Goal: Task Accomplishment & Management: Use online tool/utility

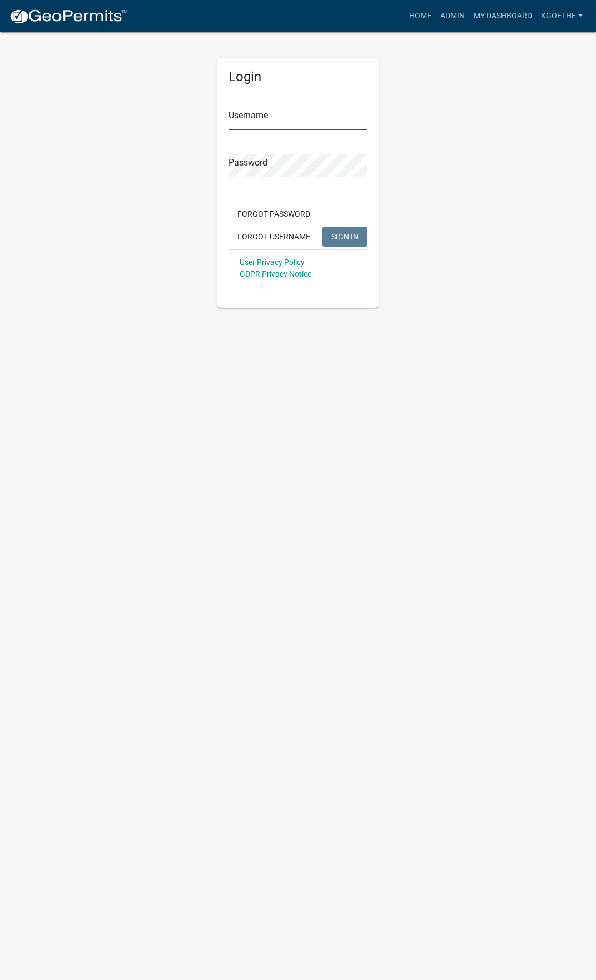
type input "kgoethe"
click at [345, 237] on span "SIGN IN" at bounding box center [344, 236] width 27 height 9
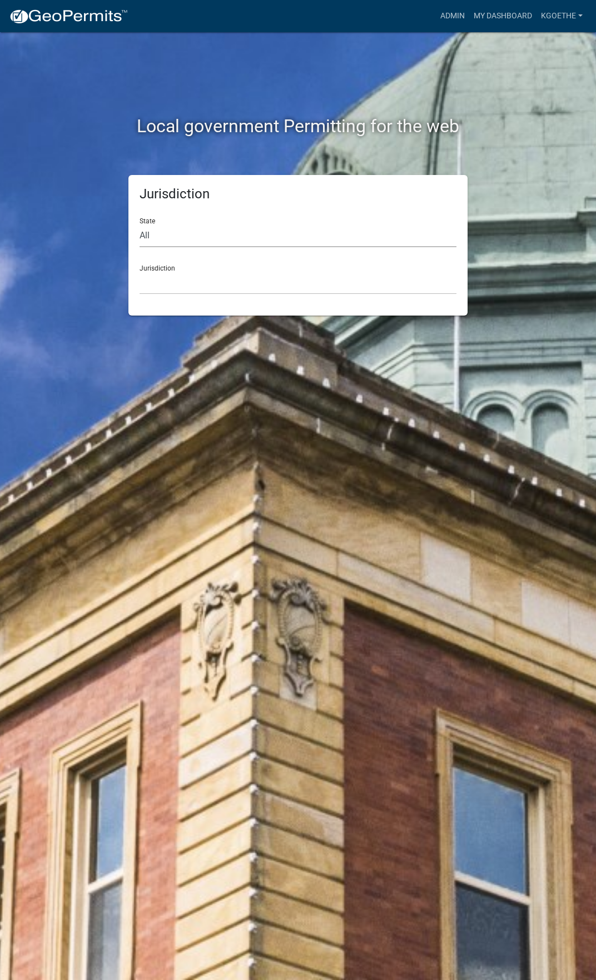
click at [181, 235] on select "All [US_STATE] [US_STATE] [US_STATE] [US_STATE] [US_STATE] [US_STATE] [US_STATE…" at bounding box center [297, 235] width 317 height 23
select select "[US_STATE]"
click at [139, 224] on select "All [US_STATE] [US_STATE] [US_STATE] [US_STATE] [US_STATE] [US_STATE] [US_STATE…" at bounding box center [297, 235] width 317 height 23
click at [154, 286] on select "[GEOGRAPHIC_DATA], [US_STATE] [GEOGRAPHIC_DATA], [US_STATE]" at bounding box center [297, 283] width 317 height 23
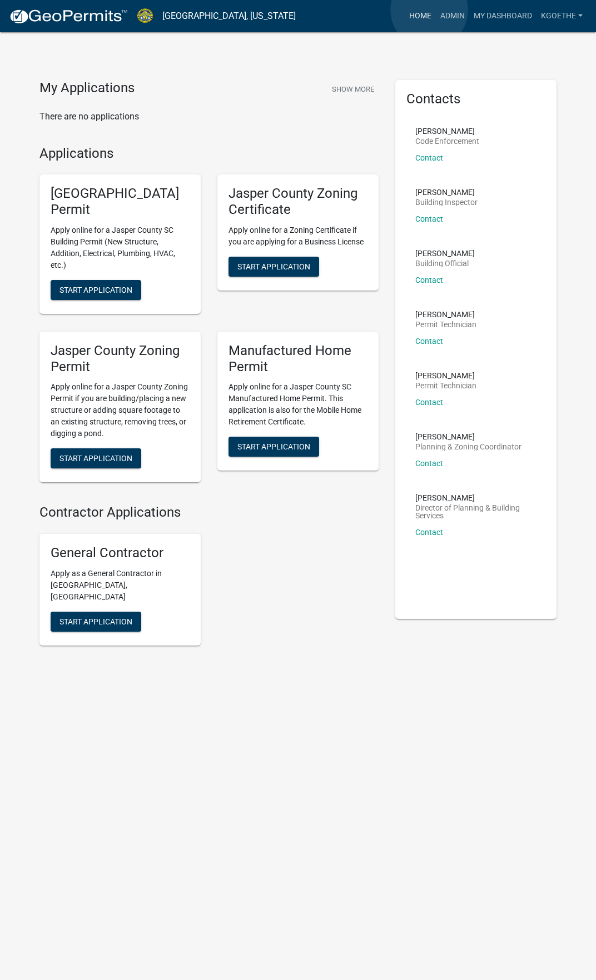
click at [429, 10] on link "Home" at bounding box center [420, 16] width 31 height 21
click at [452, 21] on link "Admin" at bounding box center [452, 16] width 33 height 21
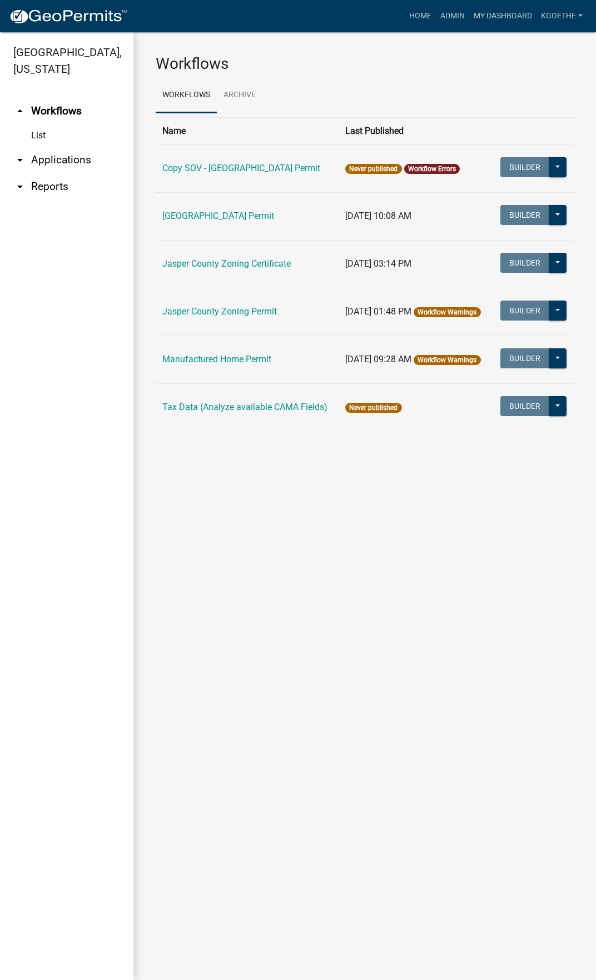
click at [23, 161] on icon "arrow_drop_down" at bounding box center [19, 159] width 13 height 13
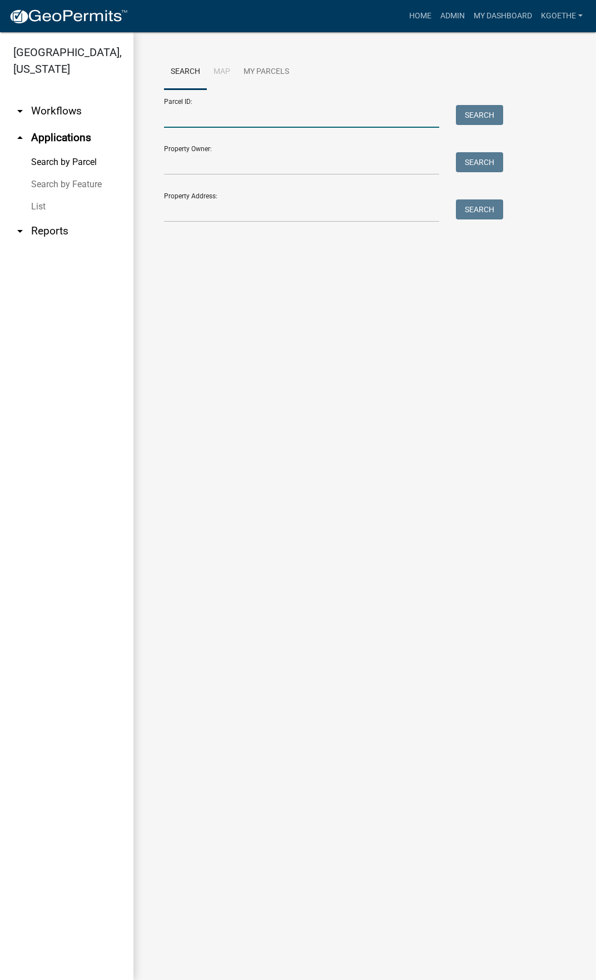
click at [234, 119] on input "Parcel ID:" at bounding box center [301, 116] width 275 height 23
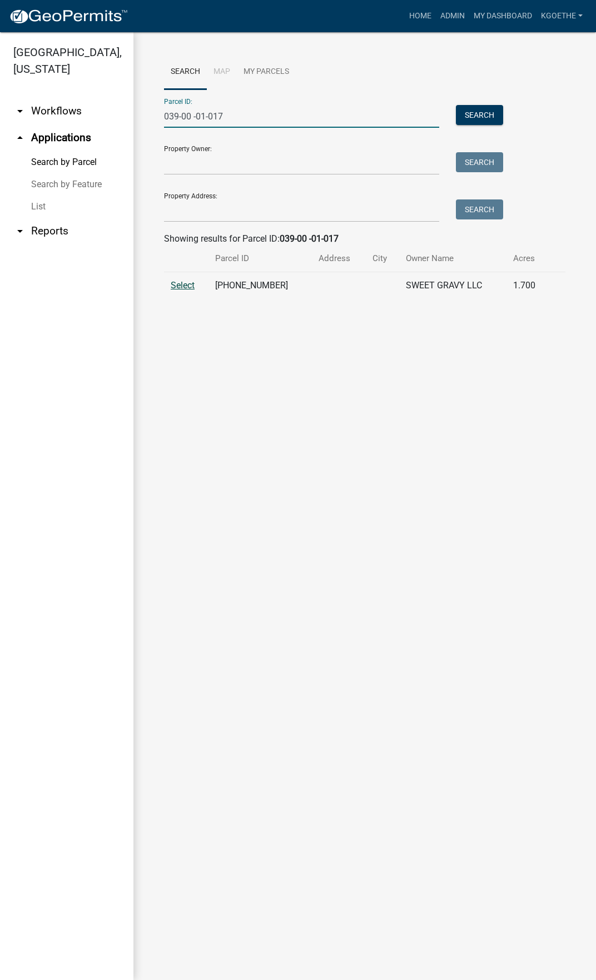
click at [194, 284] on span "Select" at bounding box center [183, 285] width 24 height 11
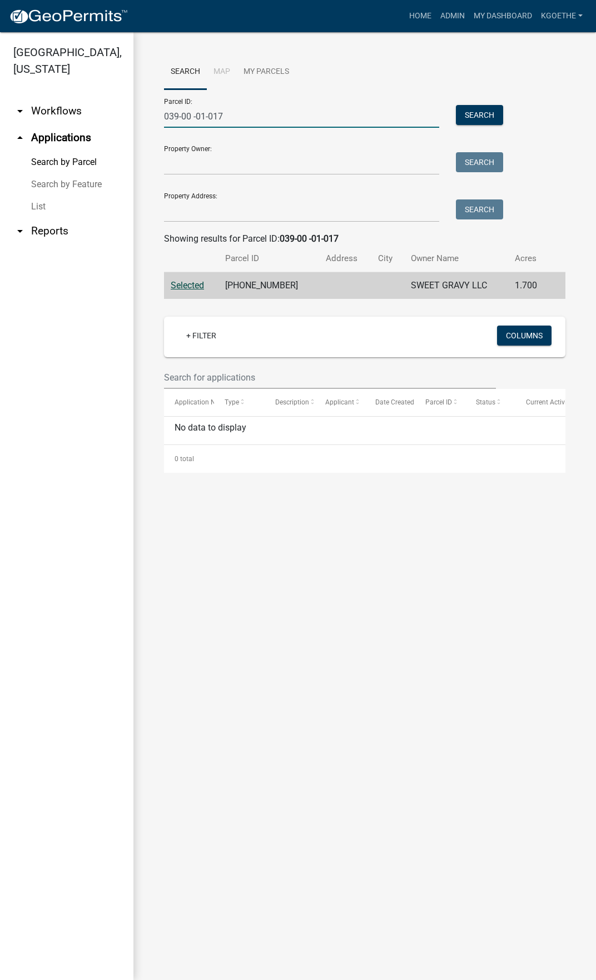
click at [192, 115] on input "039-00 -01-017" at bounding box center [301, 116] width 275 height 23
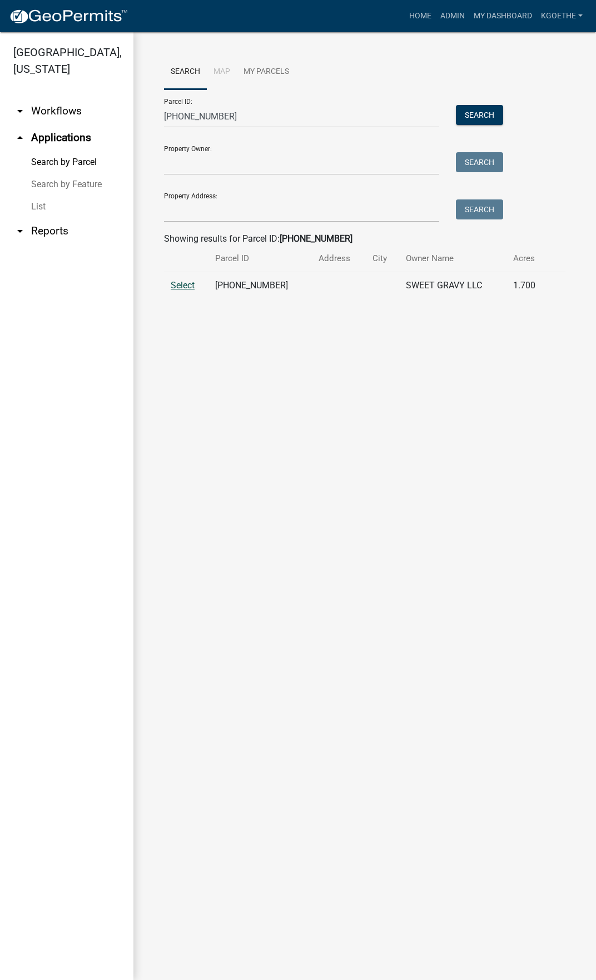
click at [180, 288] on span "Select" at bounding box center [183, 285] width 24 height 11
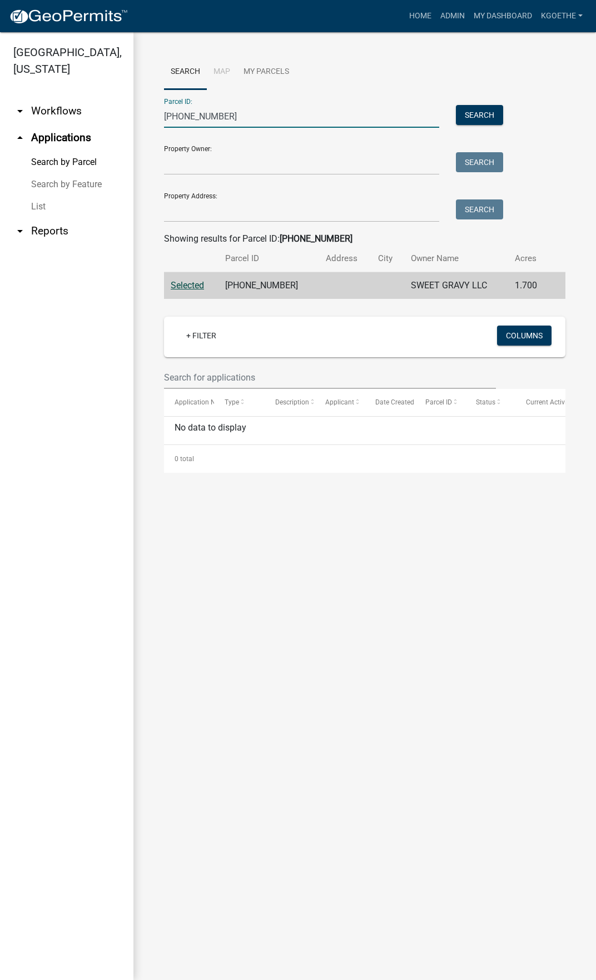
click at [243, 121] on input "[PHONE_NUMBER]" at bounding box center [301, 116] width 275 height 23
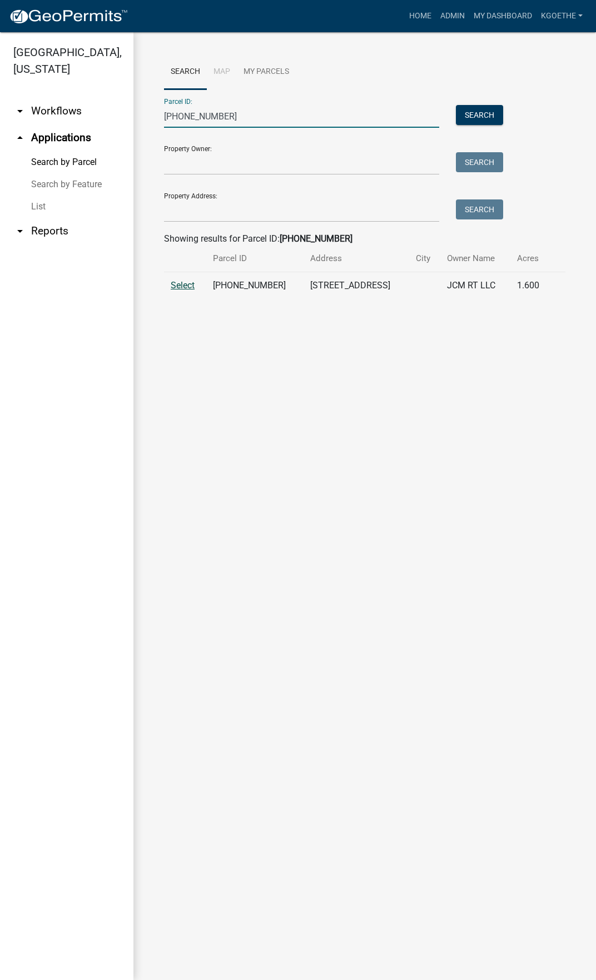
type input "[PHONE_NUMBER]"
click at [182, 284] on span "Select" at bounding box center [183, 285] width 24 height 11
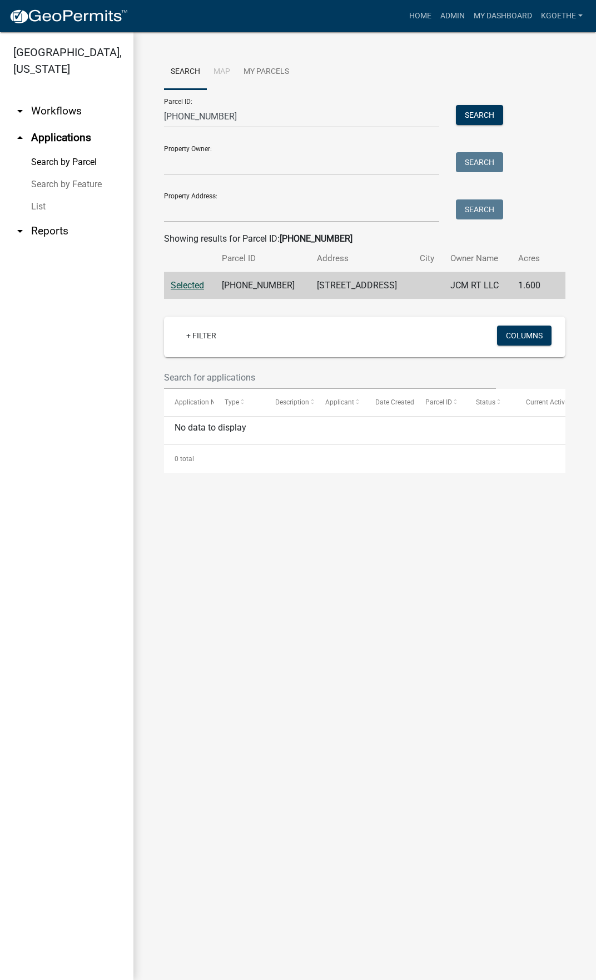
click at [48, 201] on link "List" at bounding box center [66, 207] width 133 height 22
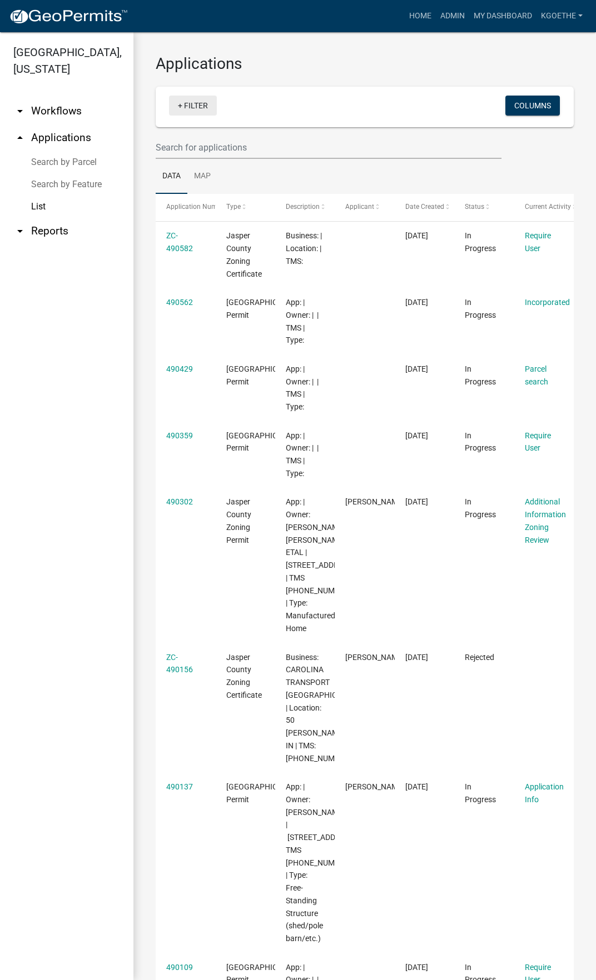
click at [182, 103] on link "+ Filter" at bounding box center [193, 106] width 48 height 20
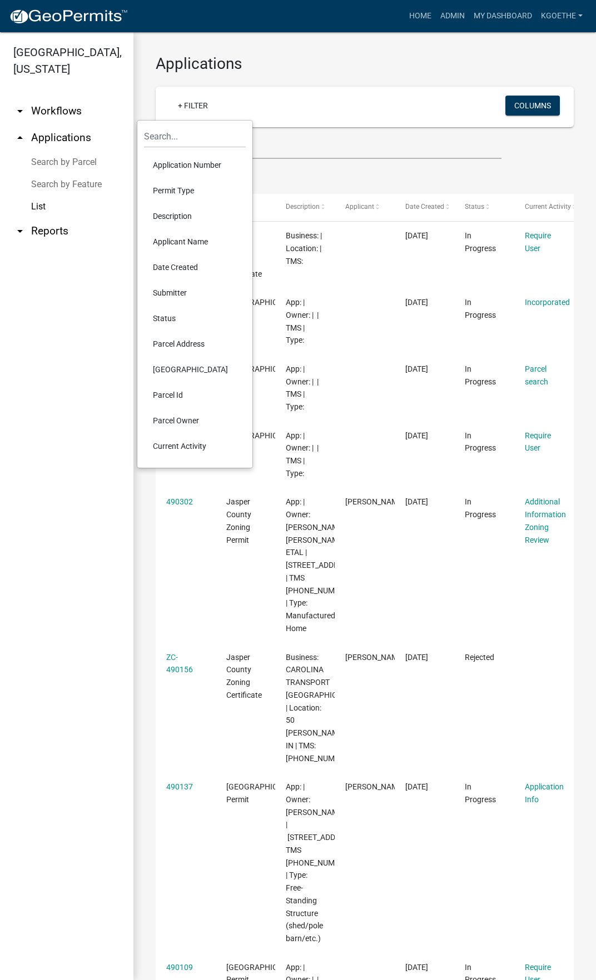
click at [485, 159] on ul "Data Map" at bounding box center [365, 176] width 418 height 35
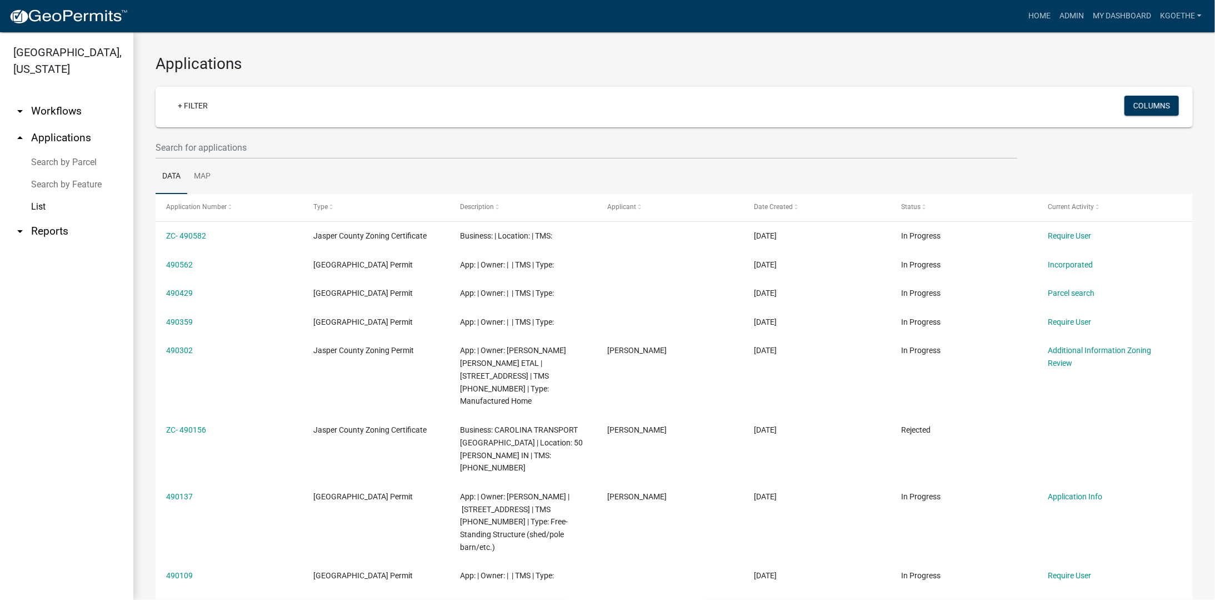
click at [18, 230] on icon "arrow_drop_down" at bounding box center [19, 230] width 13 height 13
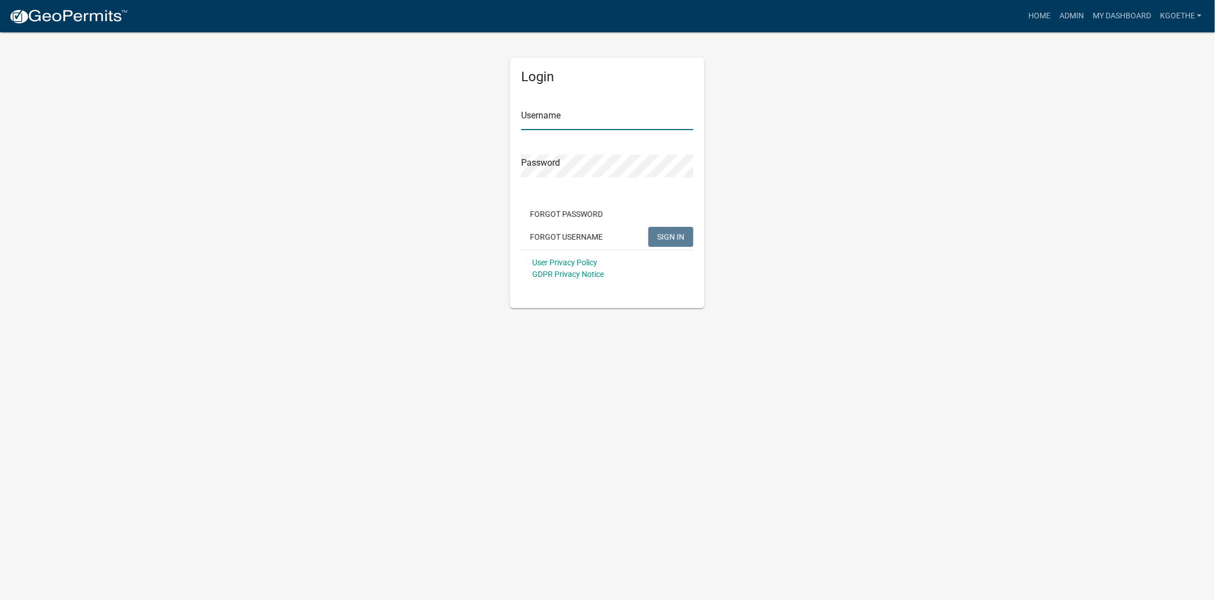
type input "kgoethe"
click at [595, 237] on button "SIGN IN" at bounding box center [670, 237] width 45 height 20
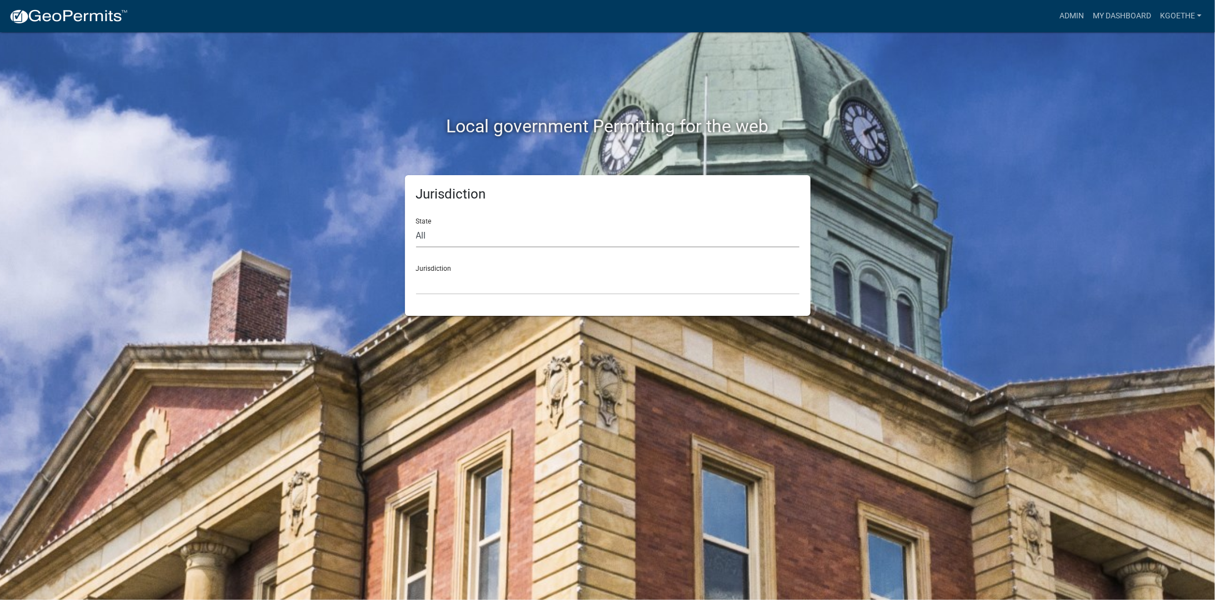
click at [469, 241] on select "All [US_STATE] [US_STATE] [US_STATE] [US_STATE] [US_STATE] [US_STATE] [US_STATE…" at bounding box center [607, 235] width 383 height 23
select select "[US_STATE]"
click at [416, 224] on select "All [US_STATE] [US_STATE] [US_STATE] [US_STATE] [US_STATE] [US_STATE] [US_STATE…" at bounding box center [607, 235] width 383 height 23
click at [462, 282] on select "[GEOGRAPHIC_DATA], [US_STATE] [GEOGRAPHIC_DATA], [US_STATE]" at bounding box center [607, 283] width 383 height 23
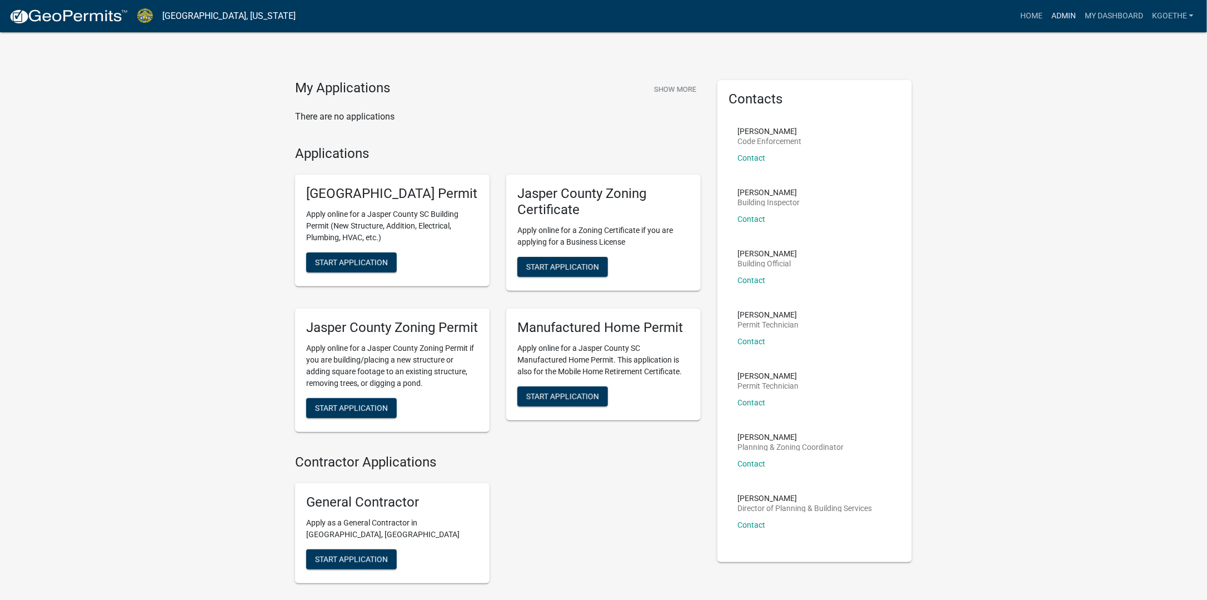
click at [595, 23] on link "Admin" at bounding box center [1063, 16] width 33 height 21
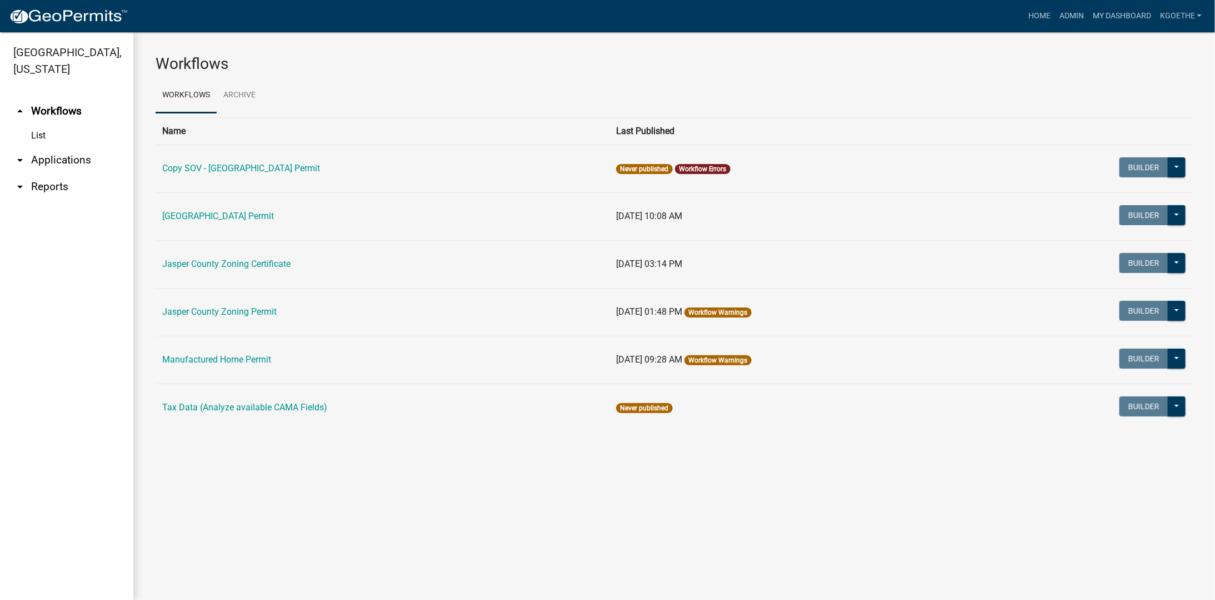
click at [21, 186] on icon "arrow_drop_down" at bounding box center [19, 186] width 13 height 13
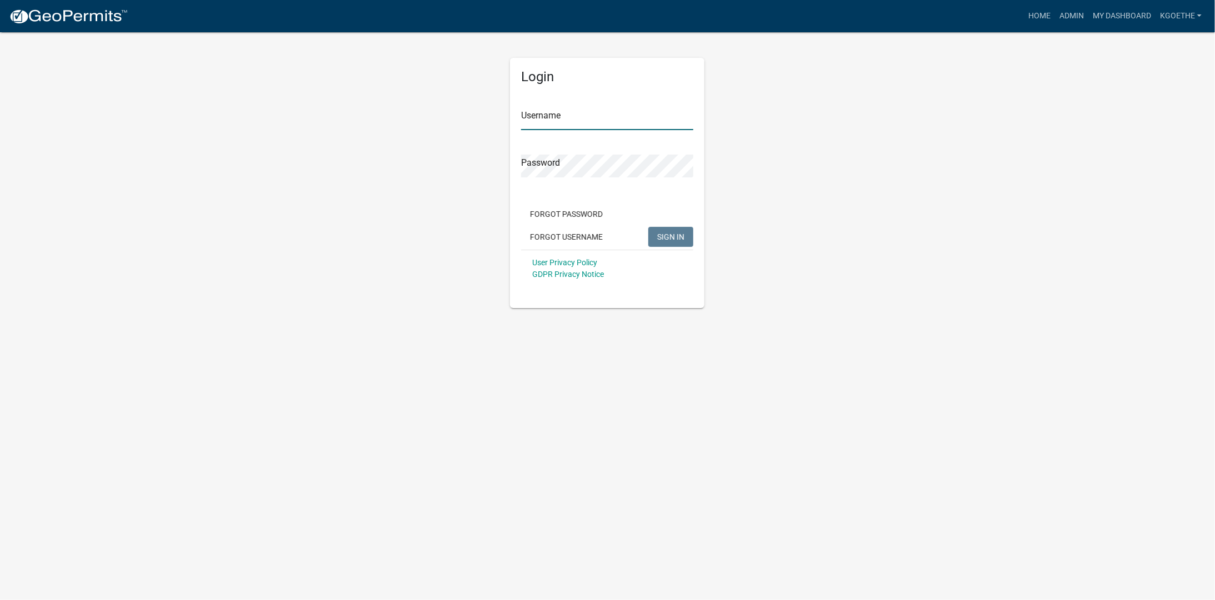
type input "kgoethe"
click at [595, 238] on span "SIGN IN" at bounding box center [670, 236] width 27 height 9
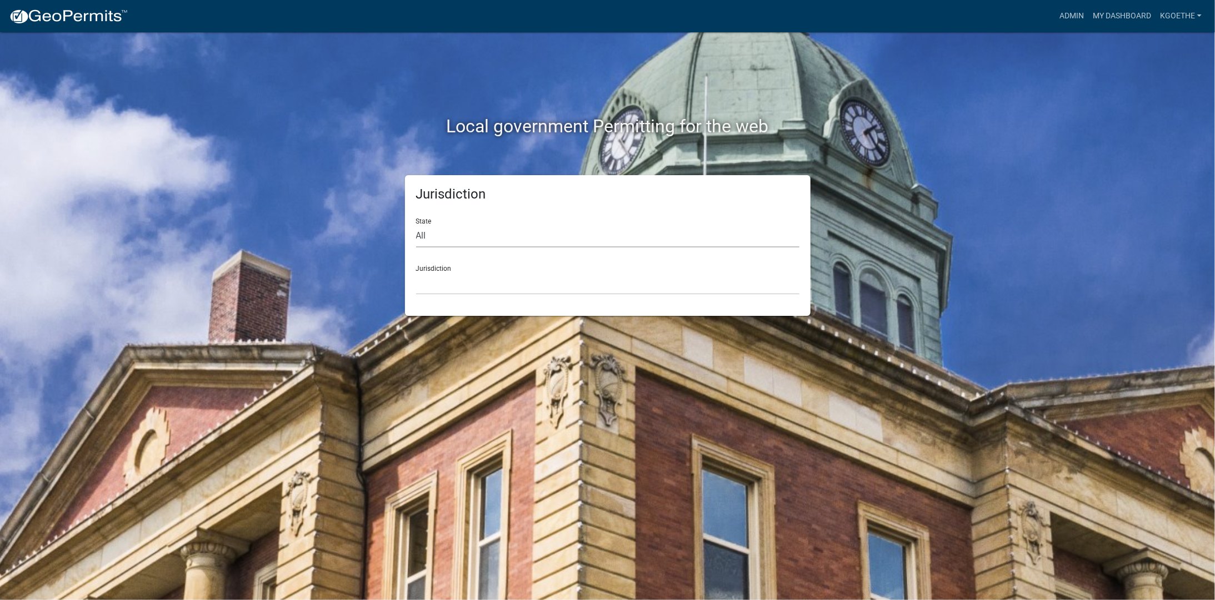
click at [467, 238] on select "All [US_STATE] [US_STATE] [US_STATE] [US_STATE] [US_STATE] [US_STATE] [US_STATE…" at bounding box center [607, 235] width 383 height 23
select select "[US_STATE]"
click at [416, 224] on select "All [US_STATE] [US_STATE] [US_STATE] [US_STATE] [US_STATE] [US_STATE] [US_STATE…" at bounding box center [607, 235] width 383 height 23
click at [478, 283] on select "[GEOGRAPHIC_DATA], [US_STATE] [GEOGRAPHIC_DATA], [US_STATE]" at bounding box center [607, 283] width 383 height 23
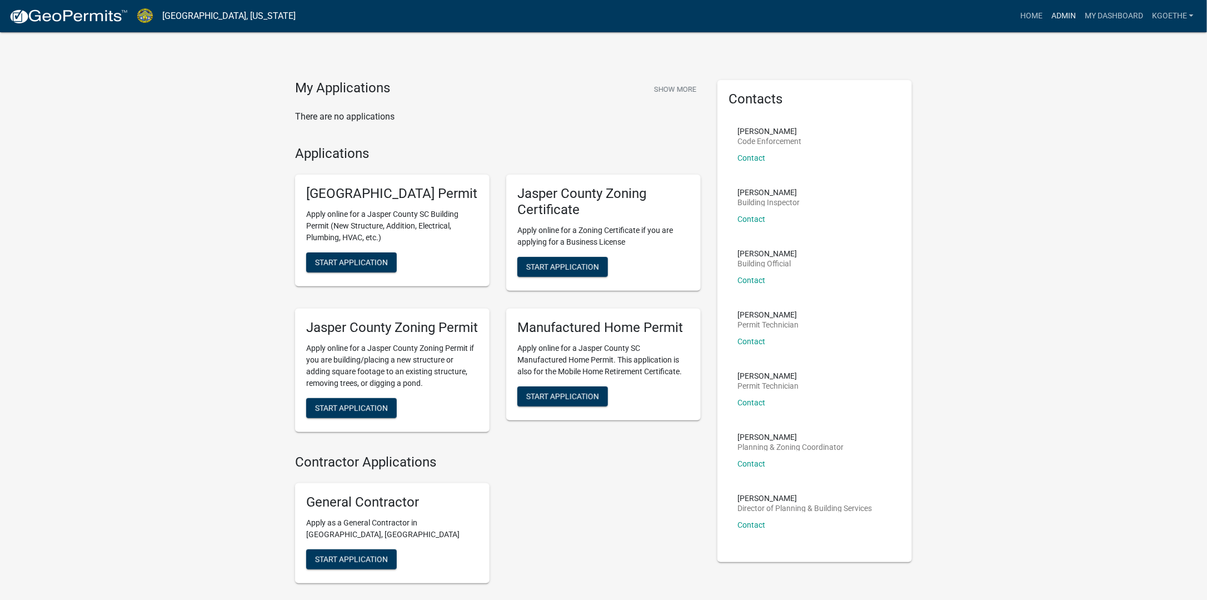
click at [595, 15] on link "Admin" at bounding box center [1063, 16] width 33 height 21
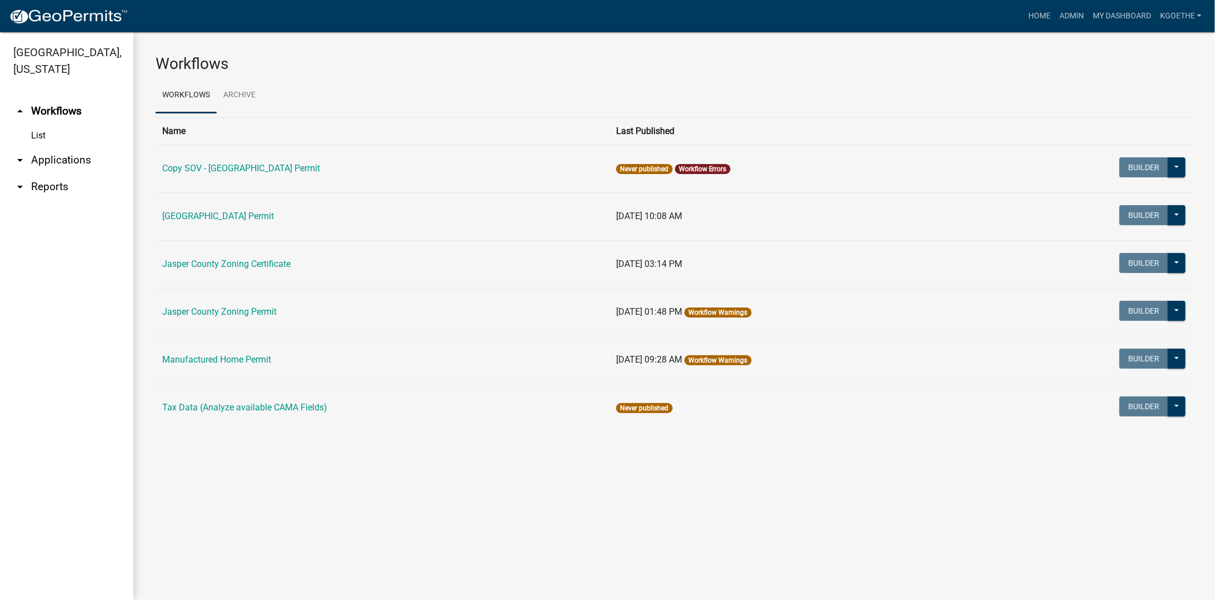
click at [56, 182] on link "arrow_drop_down Reports" at bounding box center [66, 186] width 133 height 27
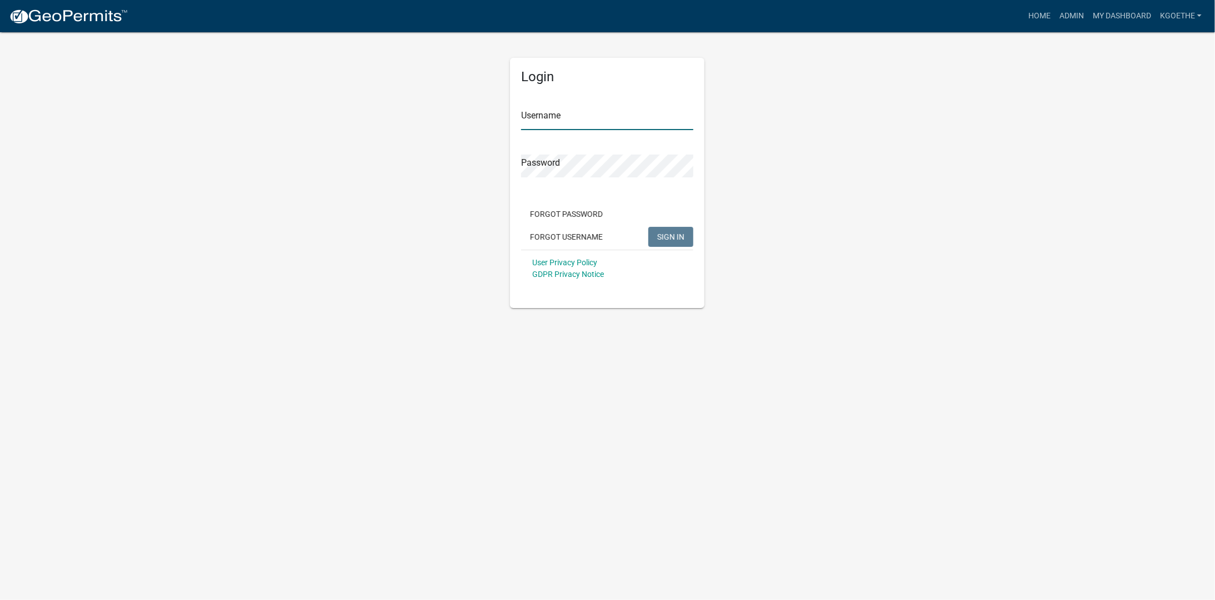
type input "kgoethe"
click at [595, 234] on div "Forgot Password Forgot Username SIGN IN" at bounding box center [607, 227] width 172 height 46
click at [595, 234] on button "SIGN IN" at bounding box center [670, 237] width 45 height 20
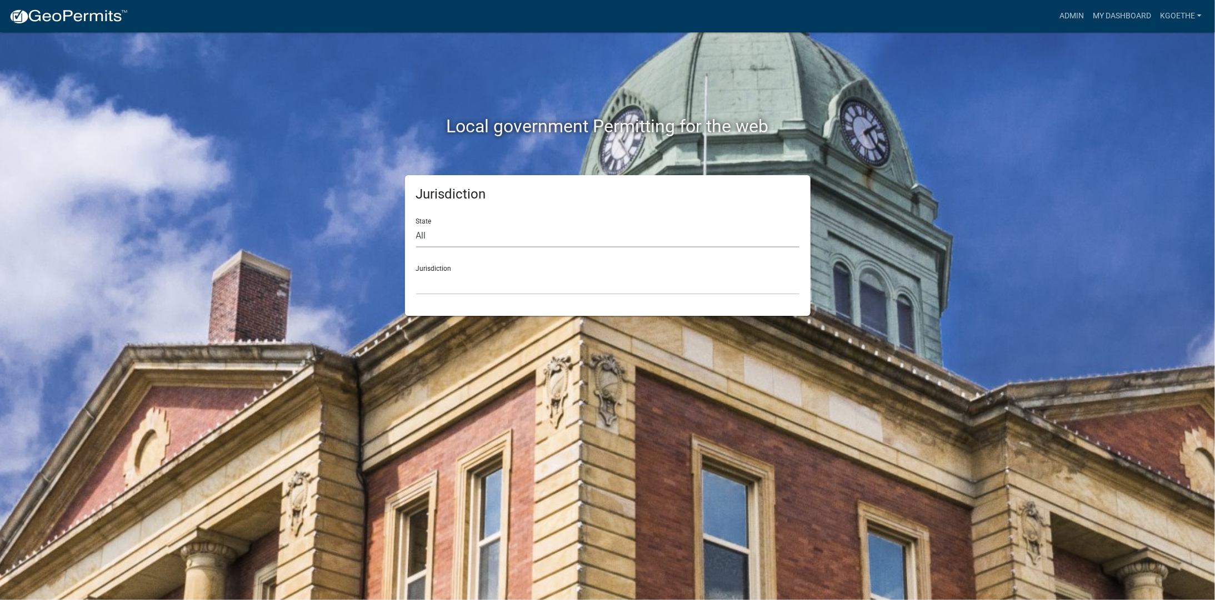
click at [447, 238] on select "All [US_STATE] [US_STATE] [US_STATE] [US_STATE] [US_STATE] [US_STATE] [US_STATE…" at bounding box center [607, 235] width 383 height 23
select select "[US_STATE]"
click at [416, 224] on select "All [US_STATE] [US_STATE] [US_STATE] [US_STATE] [US_STATE] [US_STATE] [US_STATE…" at bounding box center [607, 235] width 383 height 23
click at [452, 282] on select "[GEOGRAPHIC_DATA], [US_STATE] [GEOGRAPHIC_DATA], [US_STATE]" at bounding box center [607, 283] width 383 height 23
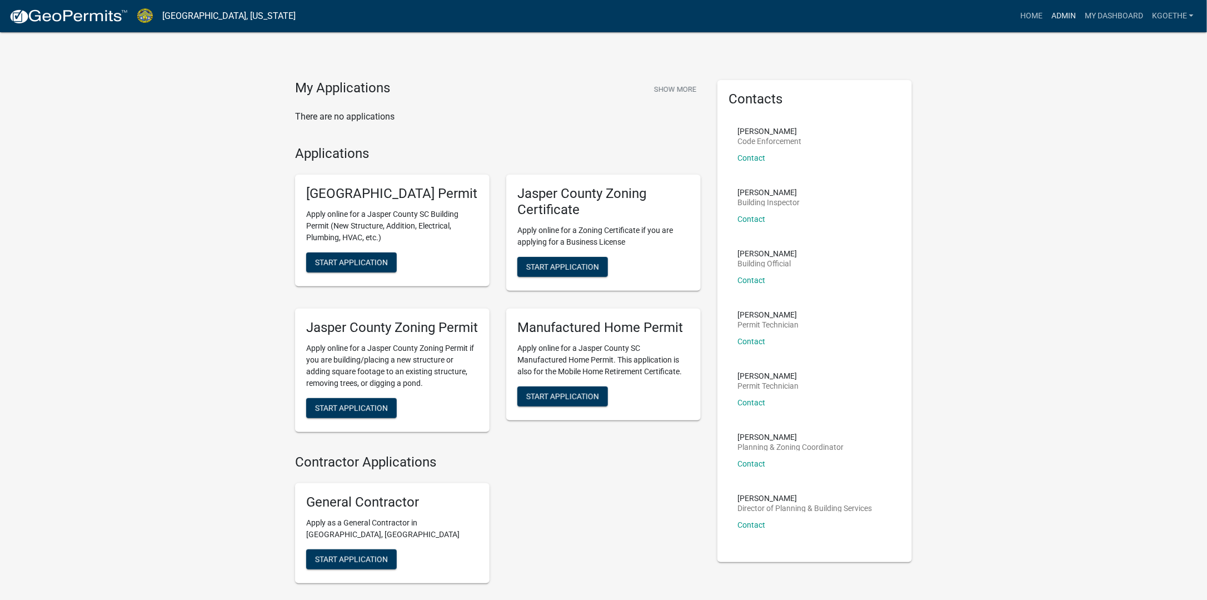
click at [595, 14] on link "Admin" at bounding box center [1063, 16] width 33 height 21
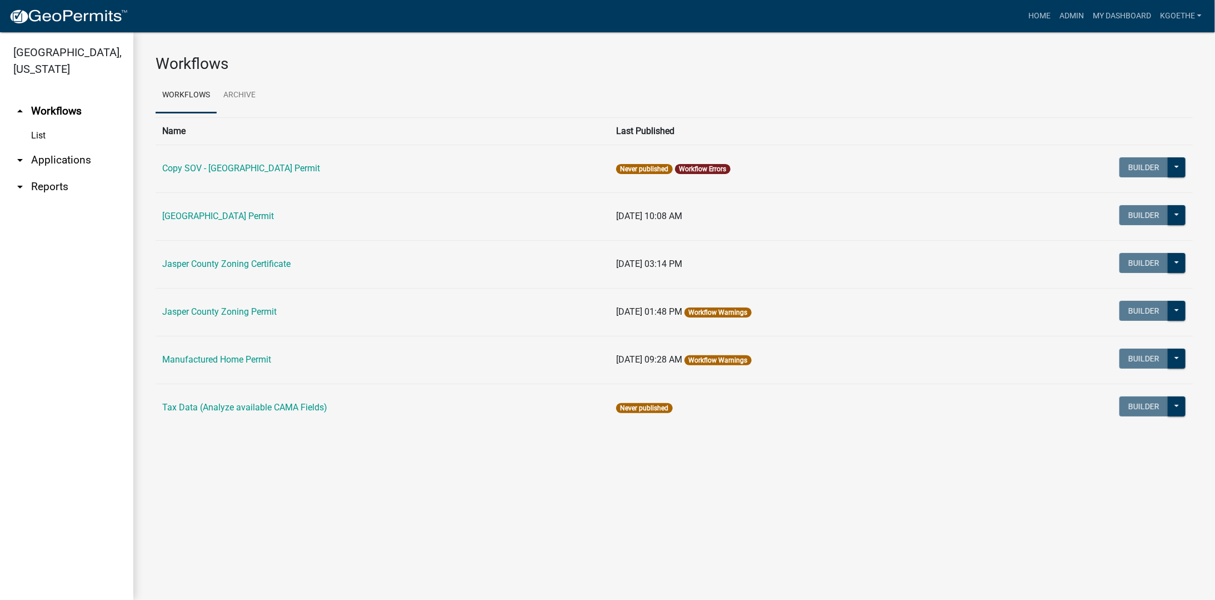
click at [59, 163] on link "arrow_drop_down Applications" at bounding box center [66, 160] width 133 height 27
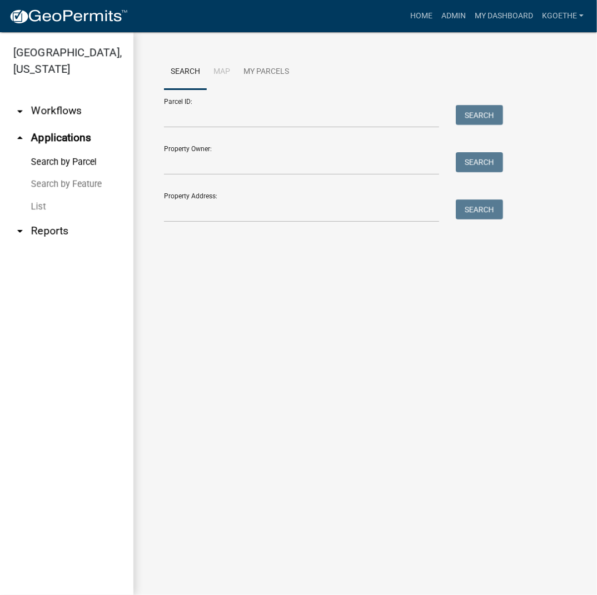
click at [53, 111] on link "arrow_drop_down Workflows" at bounding box center [66, 111] width 133 height 27
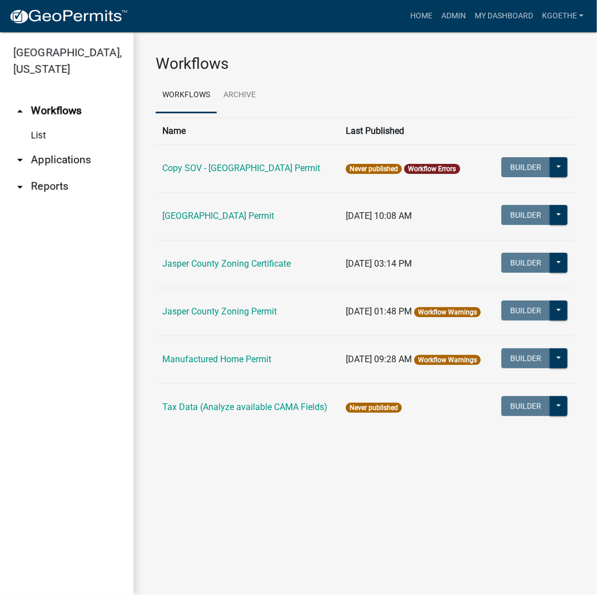
click at [37, 137] on link "List" at bounding box center [66, 135] width 133 height 22
click at [241, 97] on link "Archive" at bounding box center [240, 96] width 46 height 36
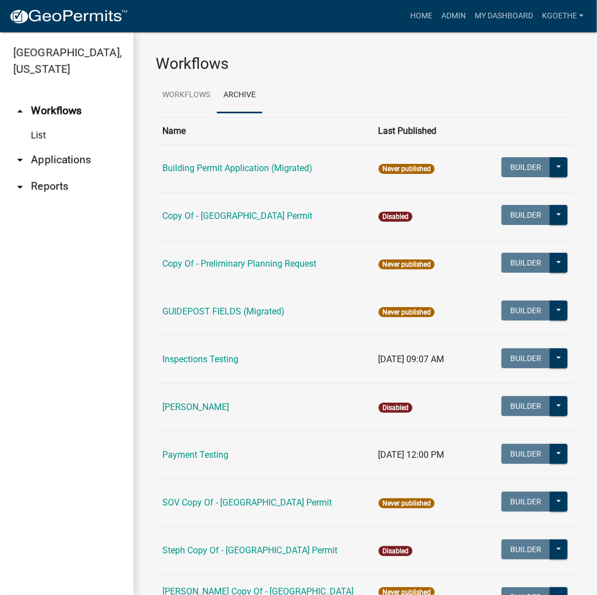
click at [71, 154] on link "arrow_drop_down Applications" at bounding box center [66, 160] width 133 height 27
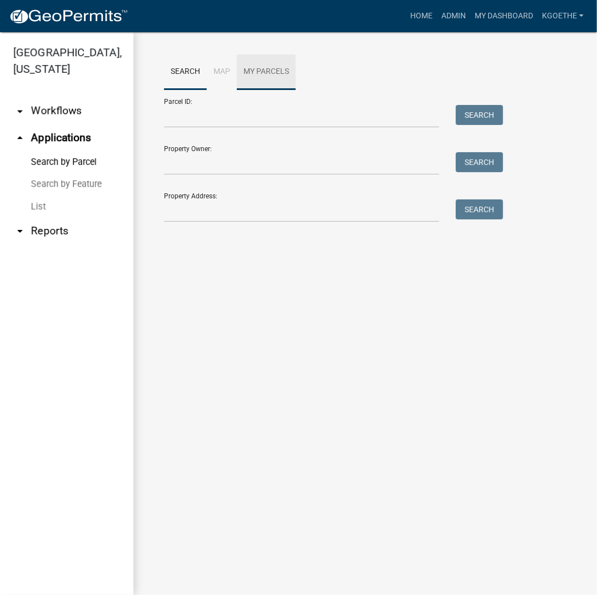
click at [273, 59] on link "My Parcels" at bounding box center [266, 72] width 59 height 36
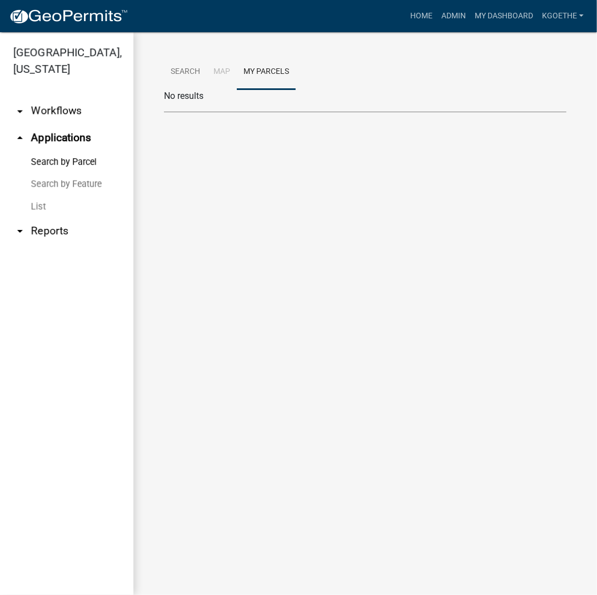
click at [81, 159] on link "Search by Parcel" at bounding box center [66, 162] width 133 height 22
click at [181, 69] on link "Search" at bounding box center [185, 72] width 43 height 36
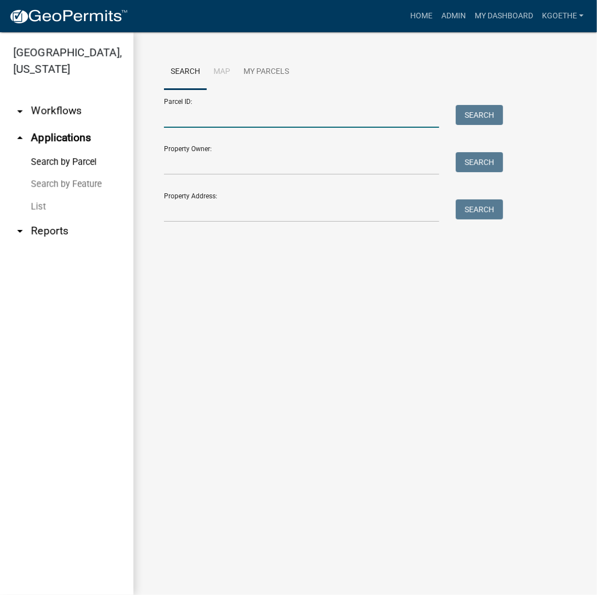
click at [236, 110] on input "Parcel ID:" at bounding box center [301, 116] width 275 height 23
type input "[PHONE_NUMBER]"
click at [456, 105] on button "Search" at bounding box center [479, 115] width 47 height 20
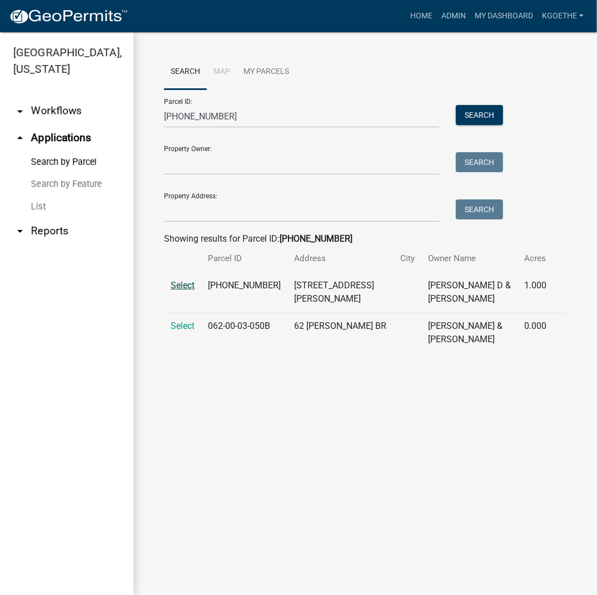
click at [183, 287] on span "Select" at bounding box center [183, 285] width 24 height 11
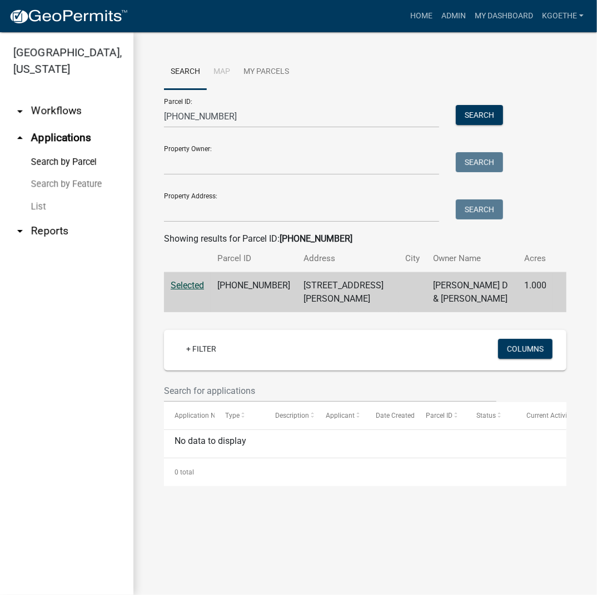
click at [37, 207] on link "List" at bounding box center [66, 207] width 133 height 22
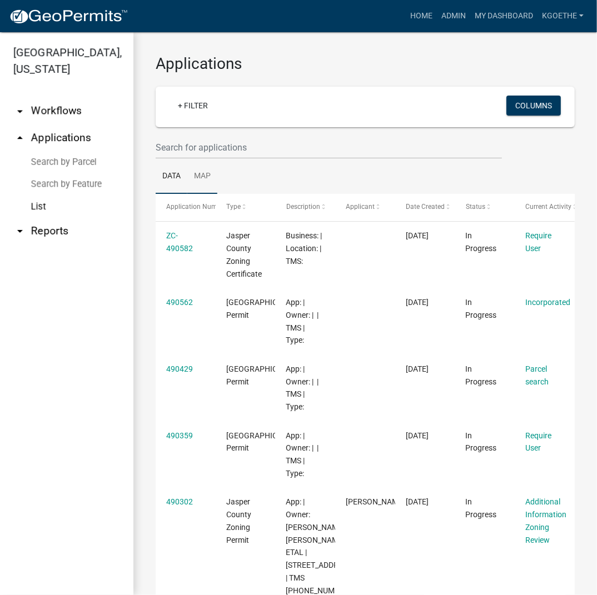
click at [200, 179] on link "Map" at bounding box center [202, 177] width 30 height 36
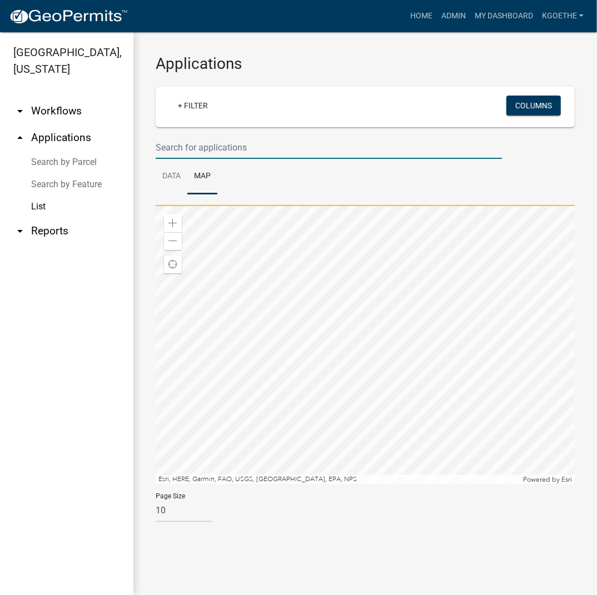
click at [213, 150] on input "text" at bounding box center [329, 147] width 346 height 23
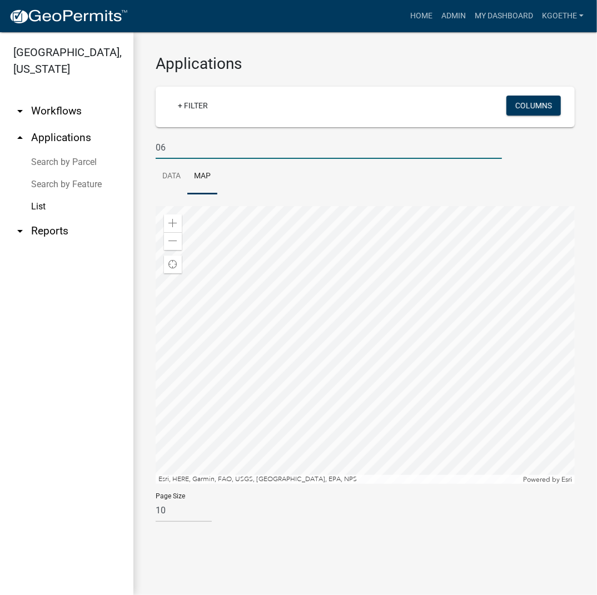
type input "0"
type input "[PHONE_NUMBER]"
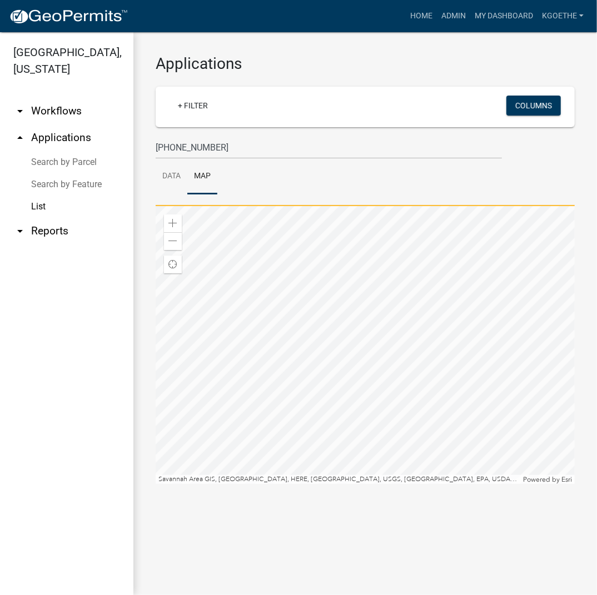
click at [423, 423] on div at bounding box center [365, 345] width 419 height 278
click at [277, 301] on div at bounding box center [365, 345] width 419 height 278
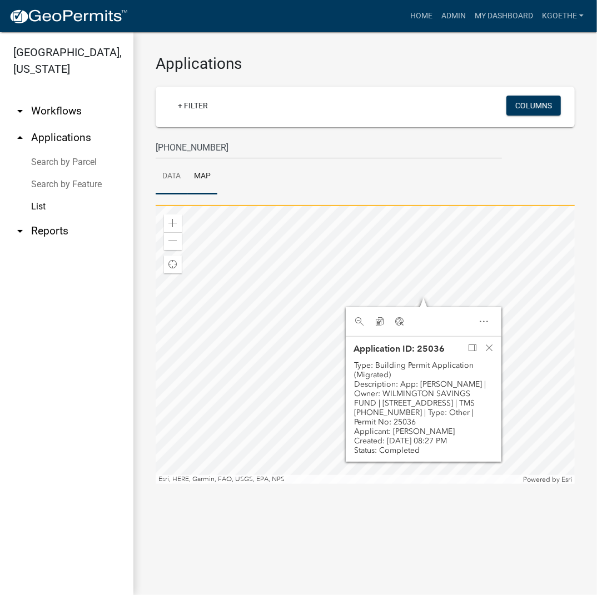
click at [166, 178] on link "Data" at bounding box center [172, 177] width 32 height 36
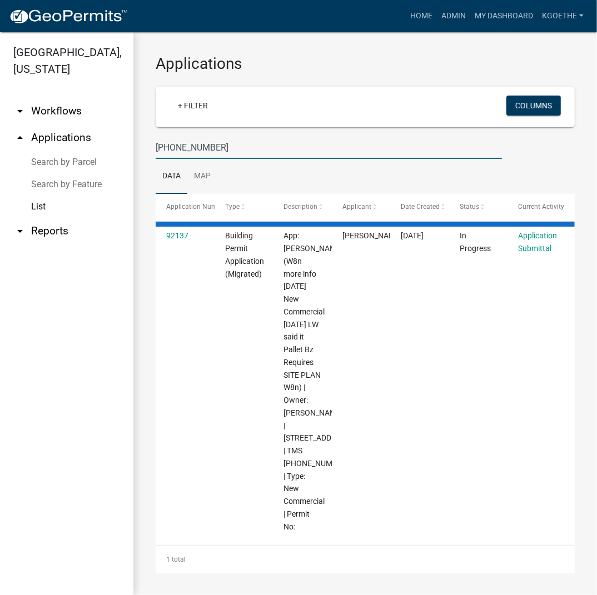
click at [247, 154] on input "[PHONE_NUMBER]" at bounding box center [329, 147] width 346 height 23
click at [72, 164] on link "Search by Parcel" at bounding box center [66, 162] width 133 height 22
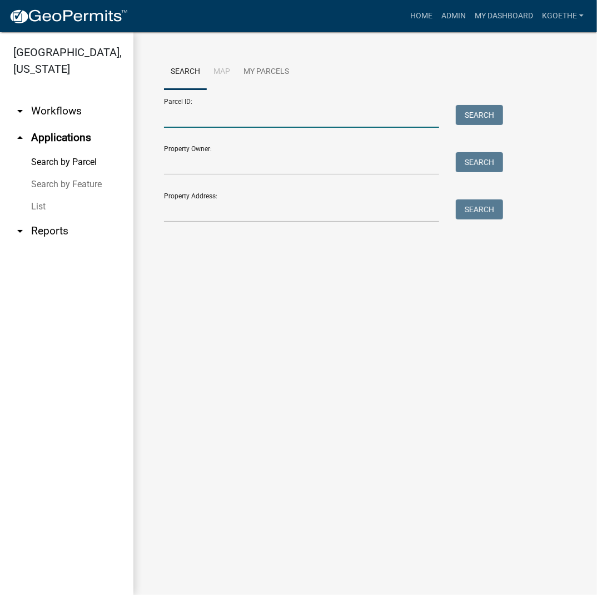
click at [223, 116] on input "Parcel ID:" at bounding box center [301, 116] width 275 height 23
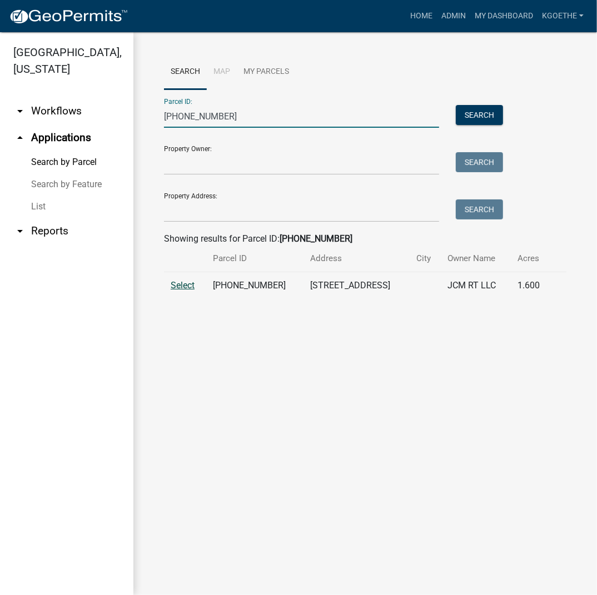
type input "[PHONE_NUMBER]"
click at [179, 285] on span "Select" at bounding box center [183, 285] width 24 height 11
